Goal: Find specific page/section: Find specific page/section

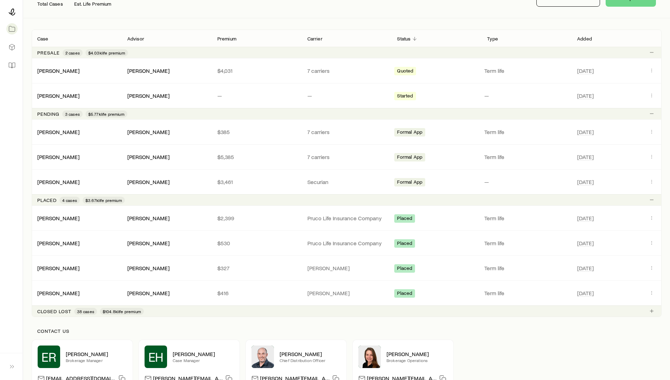
scroll to position [105, 0]
click at [59, 183] on link "[PERSON_NAME]" at bounding box center [59, 181] width 42 height 7
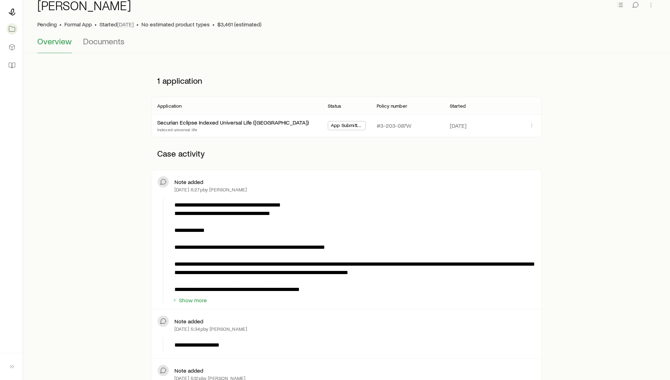
scroll to position [106, 0]
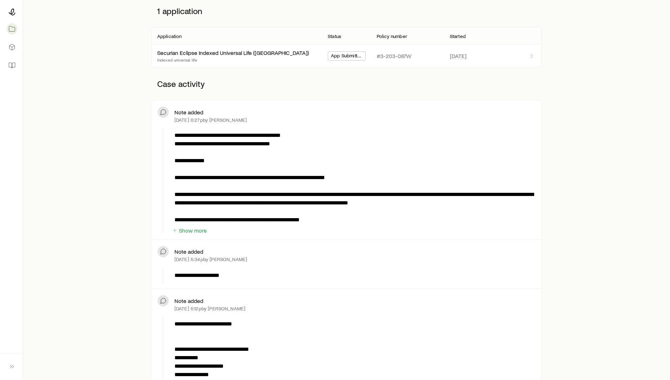
click at [421, 204] on p "**********" at bounding box center [353, 177] width 358 height 93
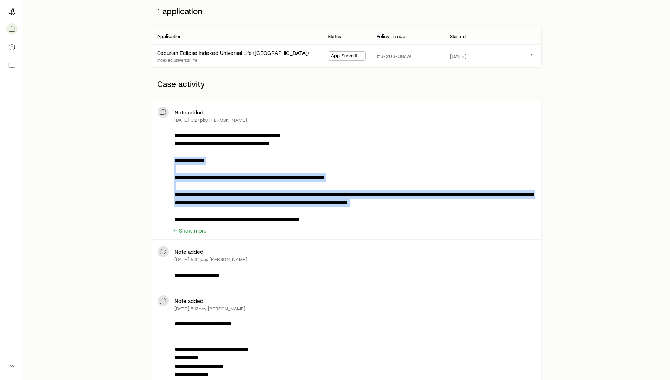
drag, startPoint x: 421, startPoint y: 204, endPoint x: 176, endPoint y: 158, distance: 249.0
click at [176, 158] on p "**********" at bounding box center [353, 177] width 358 height 93
click at [176, 159] on p "**********" at bounding box center [353, 177] width 358 height 93
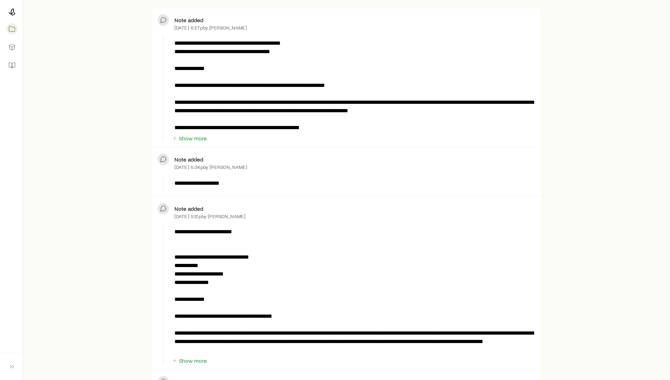
scroll to position [199, 0]
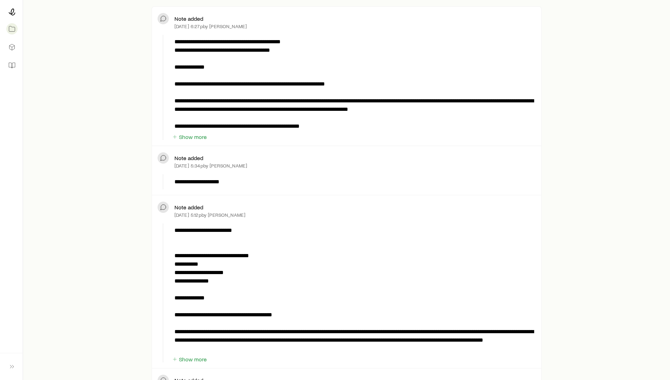
click at [430, 112] on p "**********" at bounding box center [353, 84] width 358 height 93
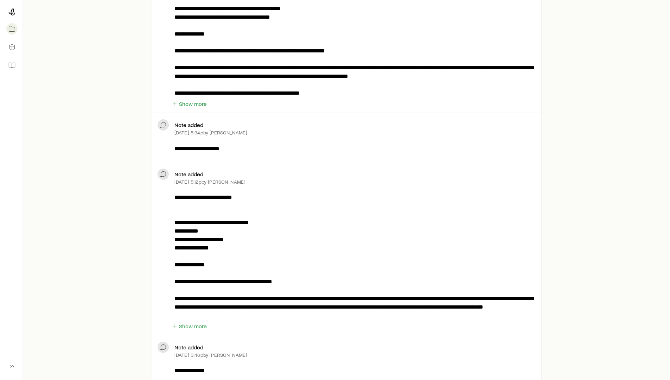
scroll to position [241, 0]
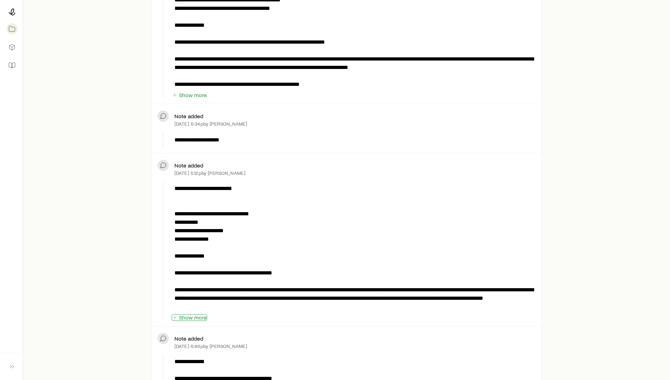
click at [187, 314] on button "Show more" at bounding box center [190, 317] width 36 height 7
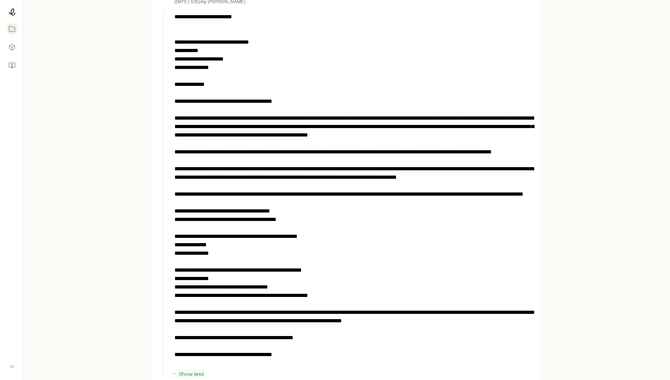
scroll to position [413, 0]
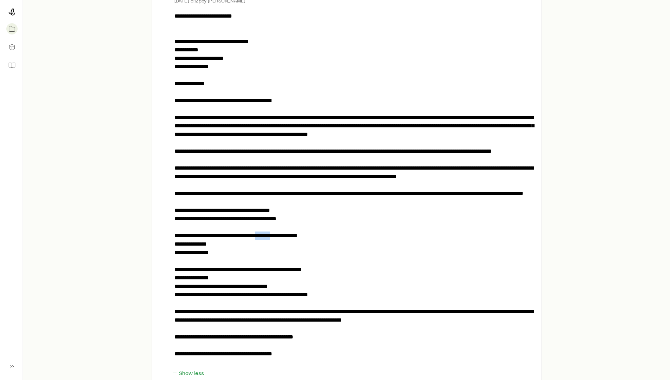
drag, startPoint x: 275, startPoint y: 245, endPoint x: 293, endPoint y: 245, distance: 17.6
click at [293, 245] on p at bounding box center [353, 189] width 358 height 355
click at [296, 244] on p at bounding box center [353, 189] width 358 height 355
drag, startPoint x: 263, startPoint y: 245, endPoint x: 292, endPoint y: 244, distance: 28.9
click at [290, 244] on p at bounding box center [353, 189] width 358 height 355
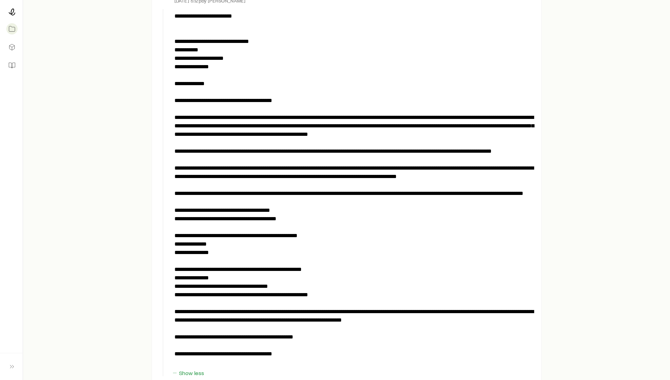
click at [341, 248] on p at bounding box center [353, 189] width 358 height 355
click at [306, 132] on p at bounding box center [353, 189] width 358 height 355
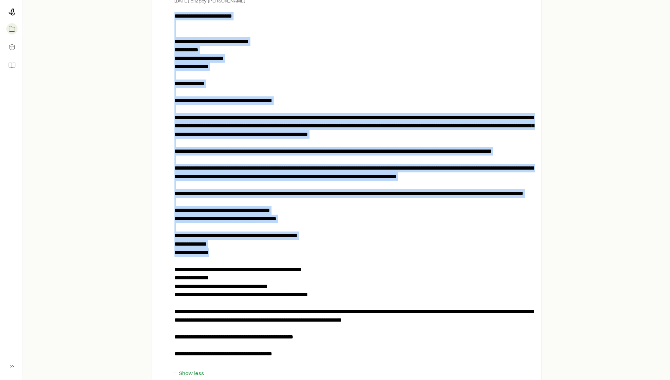
drag, startPoint x: 172, startPoint y: 116, endPoint x: 322, endPoint y: 256, distance: 204.6
click at [322, 256] on div at bounding box center [354, 189] width 364 height 361
click at [322, 256] on p at bounding box center [353, 189] width 358 height 355
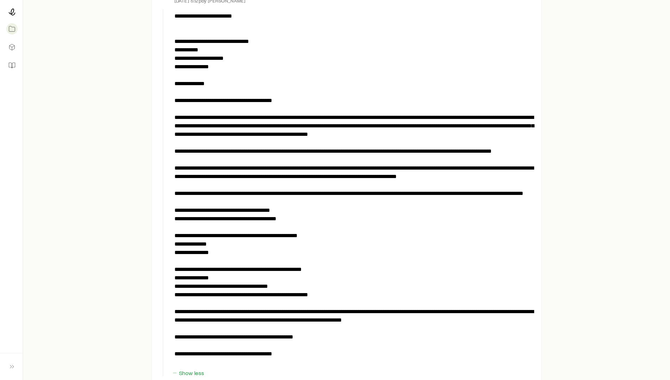
click at [219, 176] on p at bounding box center [353, 189] width 358 height 355
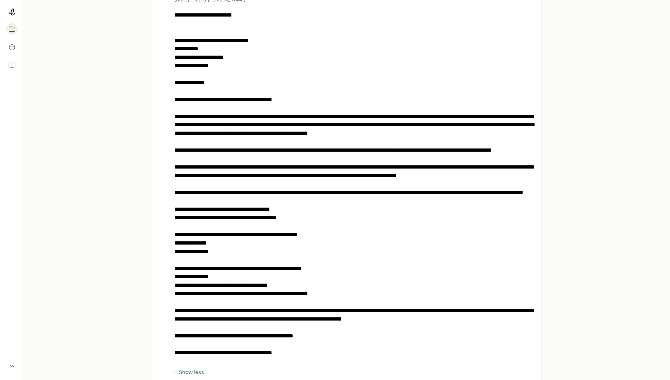
scroll to position [415, 0]
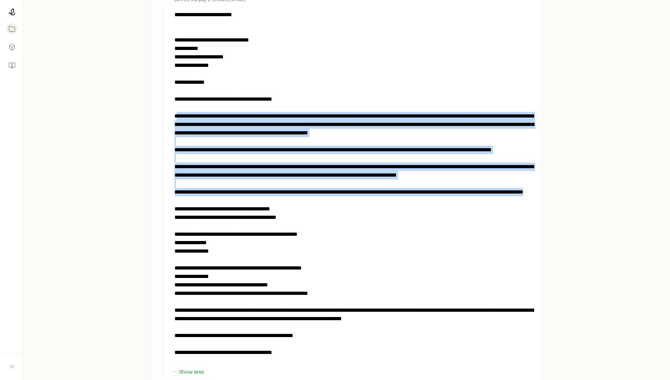
drag, startPoint x: 238, startPoint y: 199, endPoint x: 176, endPoint y: 114, distance: 105.8
click at [176, 114] on p at bounding box center [353, 188] width 358 height 355
click at [224, 150] on p at bounding box center [353, 188] width 358 height 355
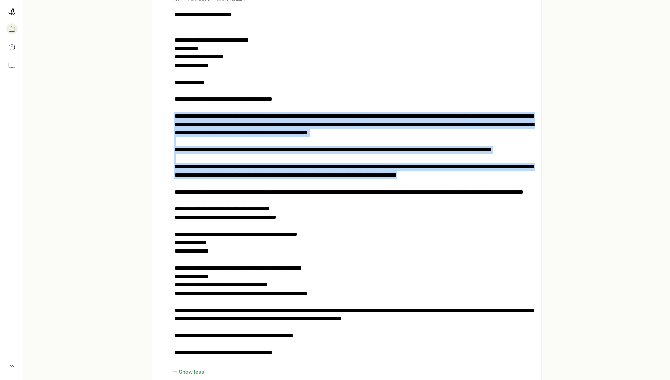
drag, startPoint x: 496, startPoint y: 178, endPoint x: 174, endPoint y: 116, distance: 327.0
click at [174, 116] on p at bounding box center [353, 188] width 358 height 355
copy p "**********"
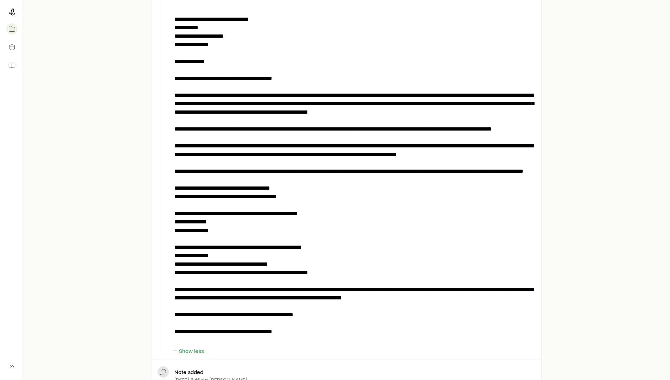
click at [204, 278] on p at bounding box center [353, 167] width 358 height 355
drag, startPoint x: 199, startPoint y: 273, endPoint x: 294, endPoint y: 272, distance: 95.3
click at [291, 272] on p at bounding box center [353, 167] width 358 height 355
click at [312, 272] on p at bounding box center [353, 167] width 358 height 355
drag, startPoint x: 323, startPoint y: 282, endPoint x: 183, endPoint y: 269, distance: 140.6
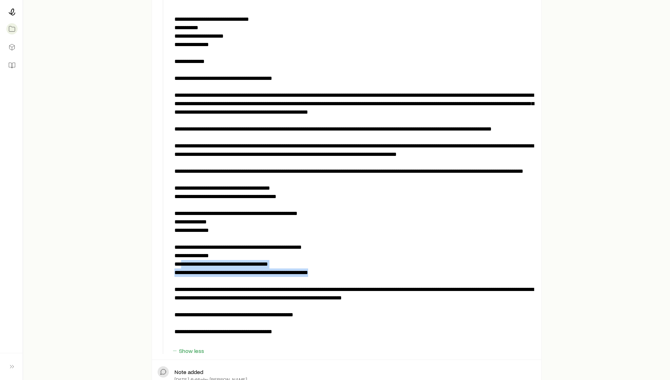
click at [183, 269] on p at bounding box center [353, 167] width 358 height 355
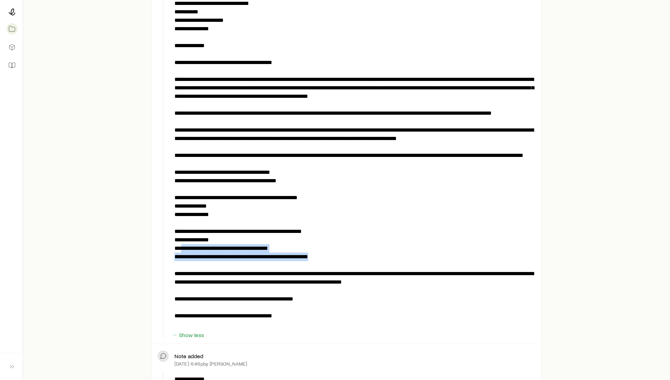
scroll to position [452, 0]
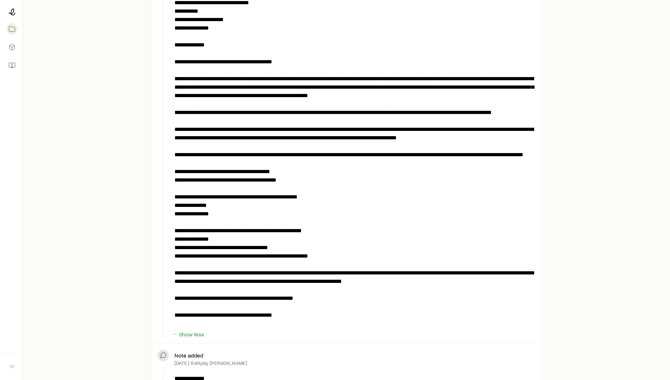
drag, startPoint x: 430, startPoint y: 292, endPoint x: 435, endPoint y: 292, distance: 4.6
click at [431, 292] on p at bounding box center [353, 150] width 358 height 355
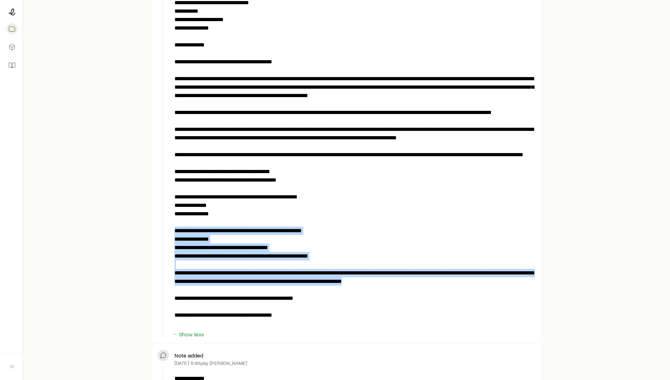
drag, startPoint x: 435, startPoint y: 292, endPoint x: 174, endPoint y: 235, distance: 266.5
click at [174, 235] on p at bounding box center [353, 150] width 358 height 355
copy p "**********"
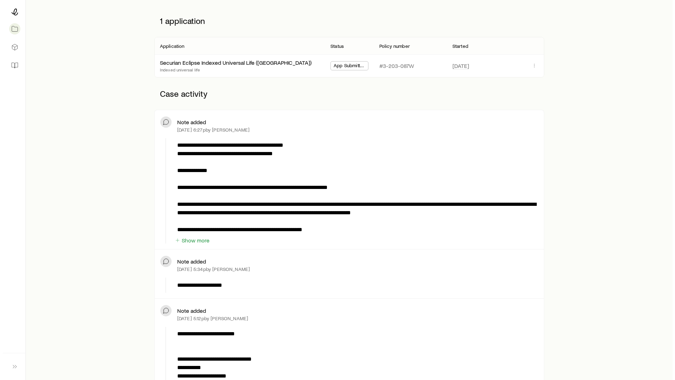
scroll to position [0, 0]
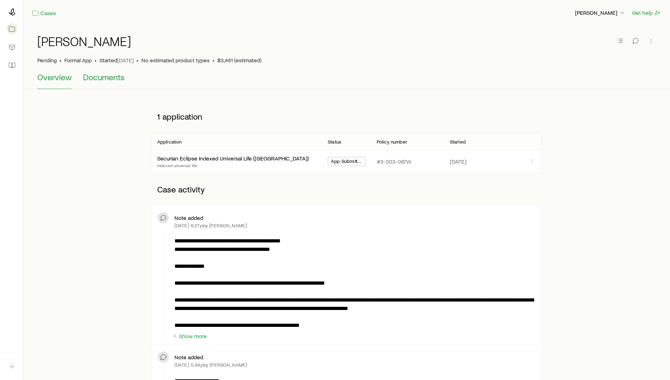
click at [116, 77] on span "Documents" at bounding box center [104, 77] width 42 height 10
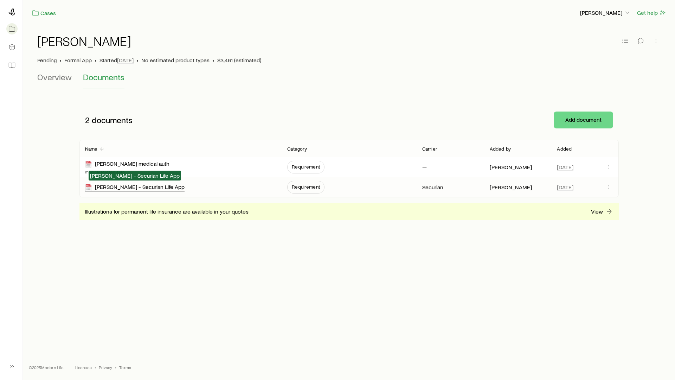
click at [142, 189] on div "[PERSON_NAME] - Securian Life App" at bounding box center [135, 187] width 100 height 8
